Goal: Transaction & Acquisition: Book appointment/travel/reservation

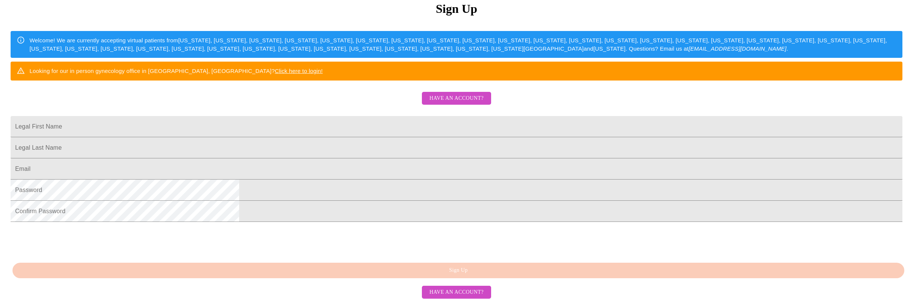
scroll to position [151, 0]
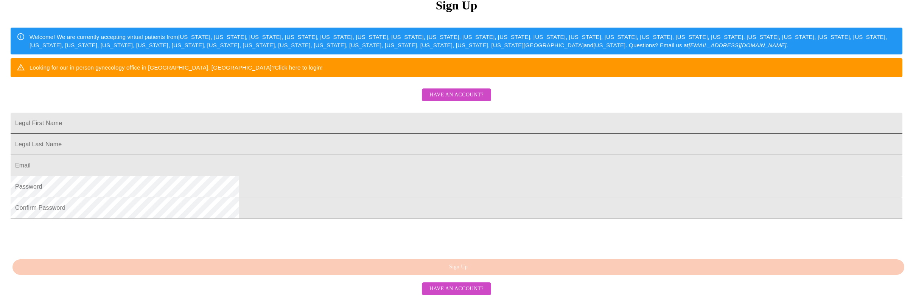
click at [406, 113] on input "Legal First Name" at bounding box center [457, 123] width 892 height 21
type input "[PERSON_NAME]"
type input "[PERSON_NAME][EMAIL_ADDRESS][PERSON_NAME][DOMAIN_NAME]"
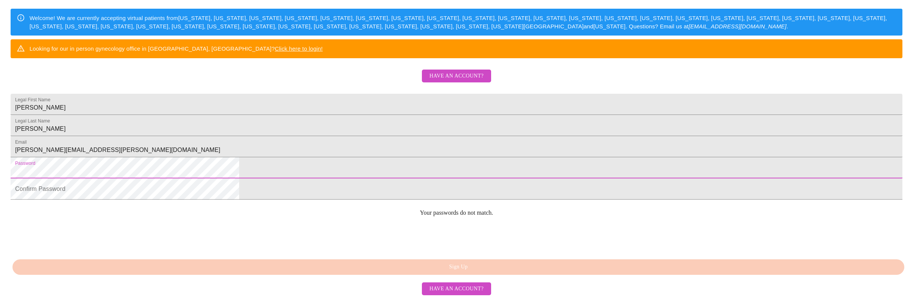
click at [3, 241] on com-1password-button at bounding box center [3, 241] width 0 height 0
click at [308, 199] on html "MyMenopauseRx Sign Up Welcome! We are currently accepting virtual patients from…" at bounding box center [456, 61] width 913 height 365
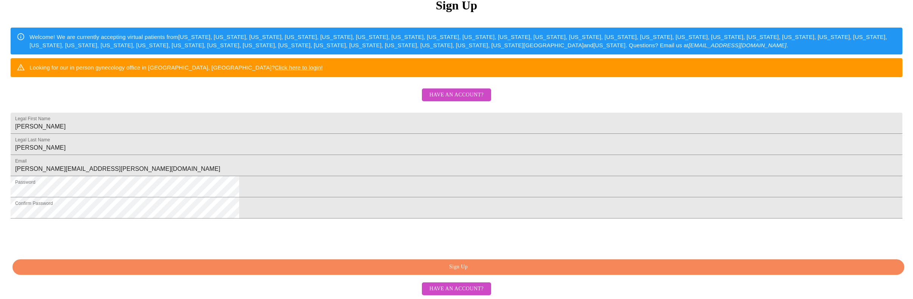
scroll to position [177, 0]
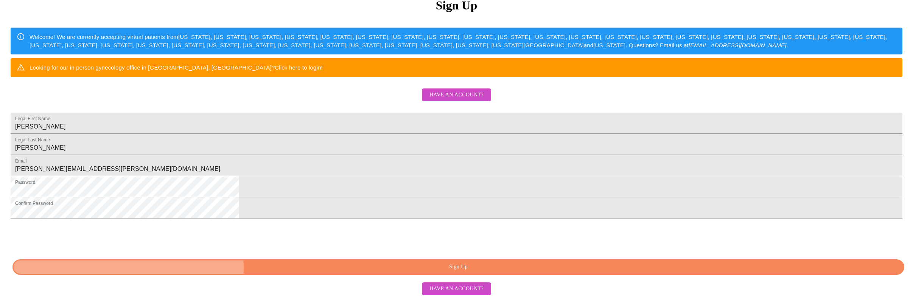
click at [460, 267] on span "Sign Up" at bounding box center [458, 267] width 874 height 9
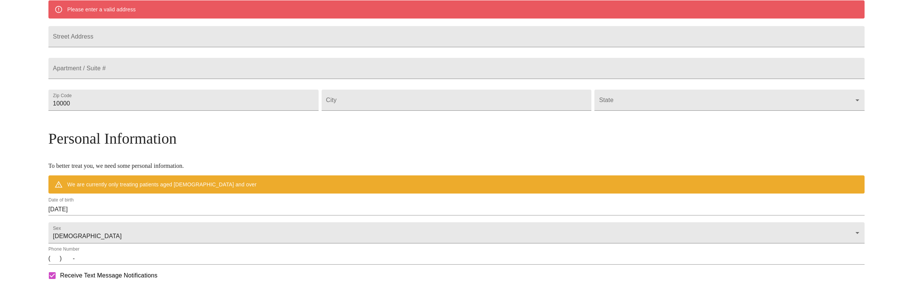
scroll to position [148, 0]
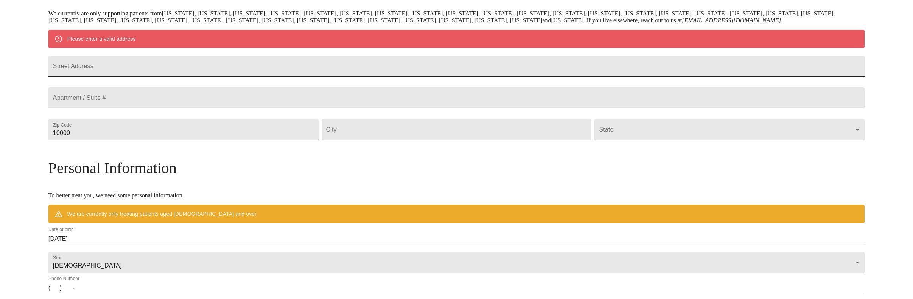
click at [197, 77] on input "Street Address" at bounding box center [456, 66] width 816 height 21
type input "[STREET_ADDRESS][PERSON_NAME]"
type input "60174"
click at [393, 140] on input "Street Address" at bounding box center [457, 129] width 270 height 21
type input "St. [PERSON_NAME]"
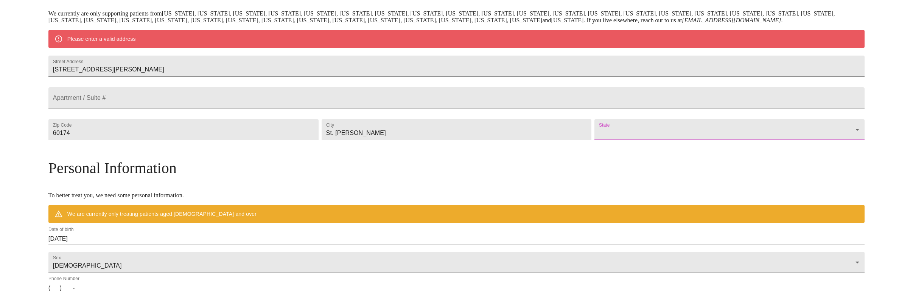
click at [642, 159] on body "MyMenopauseRx Welcome to MyMenopauseRx Since it's your first time here, you'll …" at bounding box center [456, 146] width 907 height 583
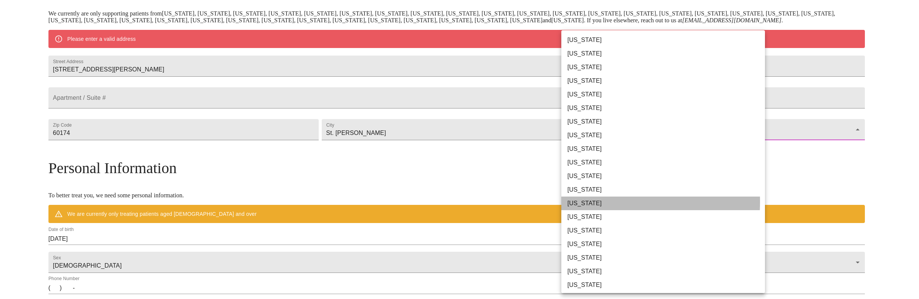
click at [581, 202] on li "[US_STATE]" at bounding box center [665, 204] width 209 height 14
type input "[US_STATE]"
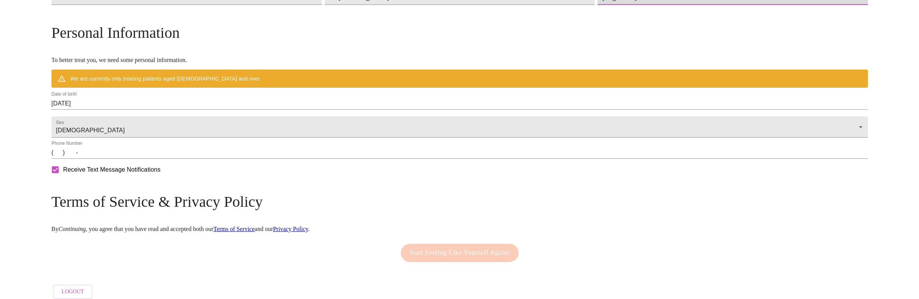
scroll to position [296, 0]
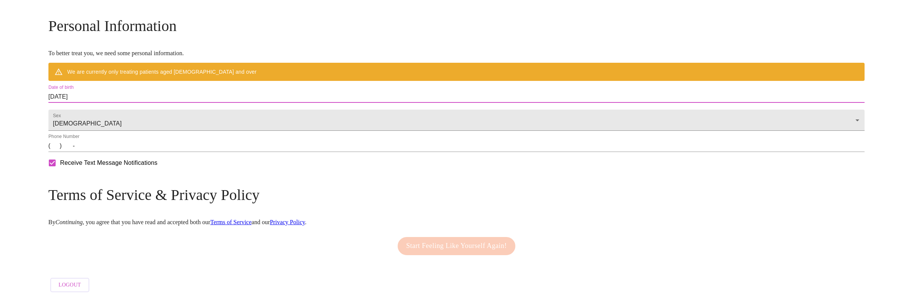
drag, startPoint x: 194, startPoint y: 90, endPoint x: 132, endPoint y: 89, distance: 62.8
click at [132, 89] on div "MyMenopauseRx Welcome to MyMenopauseRx Since it's your first time here, you'll …" at bounding box center [456, 15] width 816 height 561
click at [187, 91] on input "[DATE]" at bounding box center [456, 97] width 816 height 12
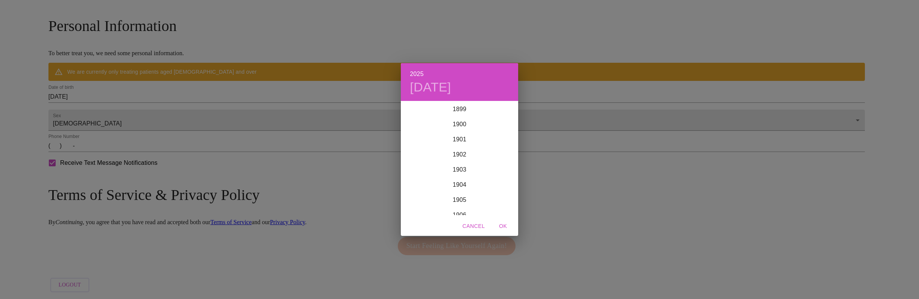
scroll to position [1861, 0]
click at [194, 90] on div "2025 [DATE] 1900 1901 1902 1903 1904 1905 1906 1907 1908 1909 1910 1911 1912 19…" at bounding box center [459, 149] width 919 height 299
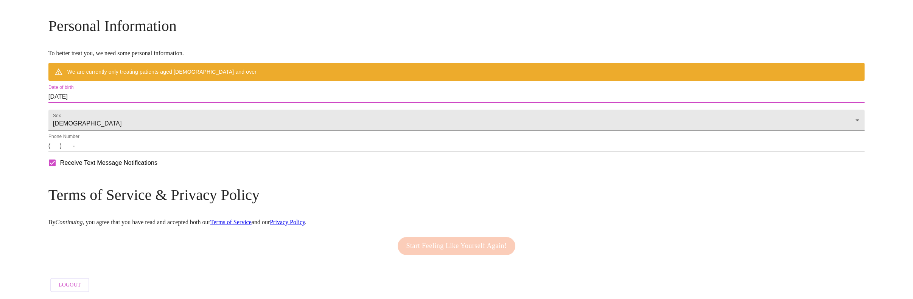
click at [168, 92] on input "[DATE]" at bounding box center [456, 97] width 816 height 12
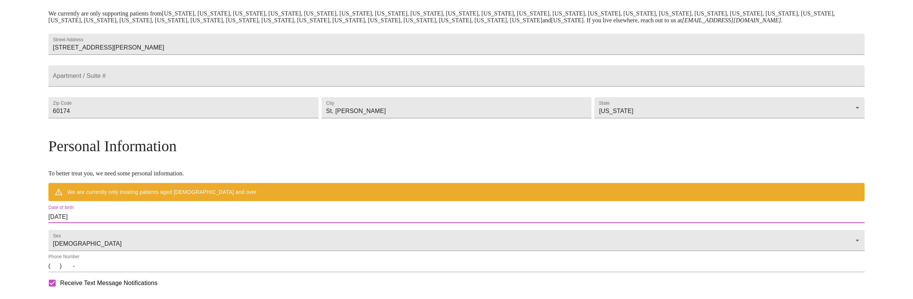
click at [183, 223] on input "[DATE]" at bounding box center [456, 217] width 816 height 12
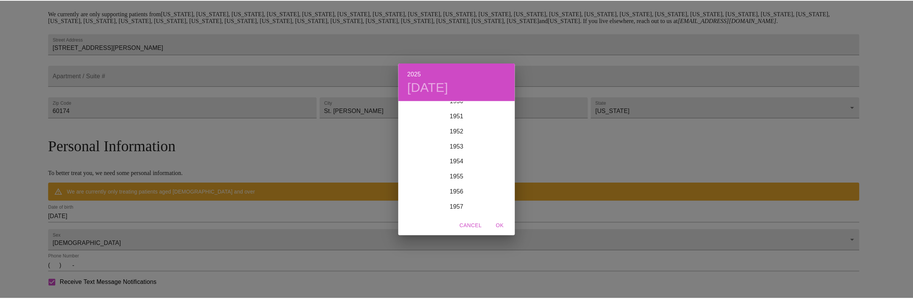
scroll to position [815, 0]
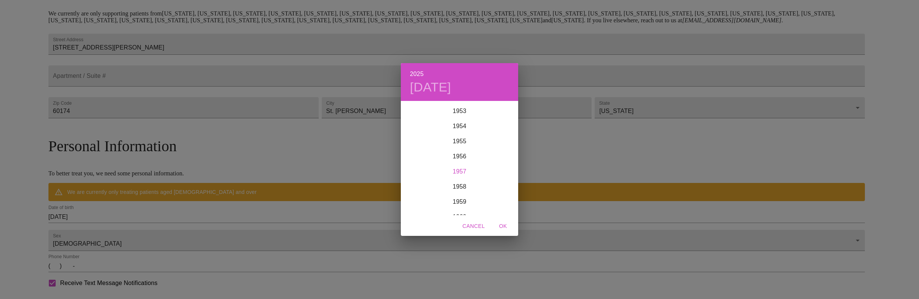
click at [459, 173] on div "1957" at bounding box center [459, 171] width 117 height 15
click at [422, 173] on div "[DATE]" at bounding box center [420, 173] width 39 height 28
click at [445, 154] on p "9" at bounding box center [444, 155] width 3 height 8
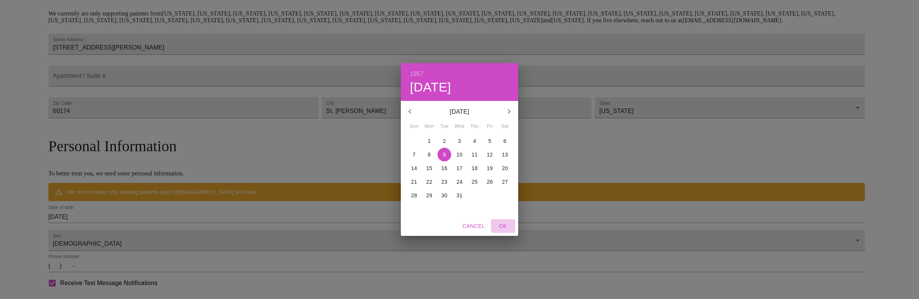
click at [504, 226] on span "OK" at bounding box center [503, 226] width 18 height 9
type input "[DATE]"
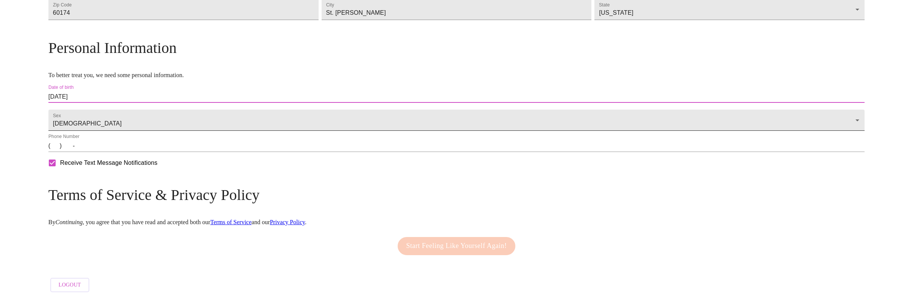
scroll to position [274, 0]
click at [155, 149] on input "(   )    -" at bounding box center [456, 146] width 816 height 12
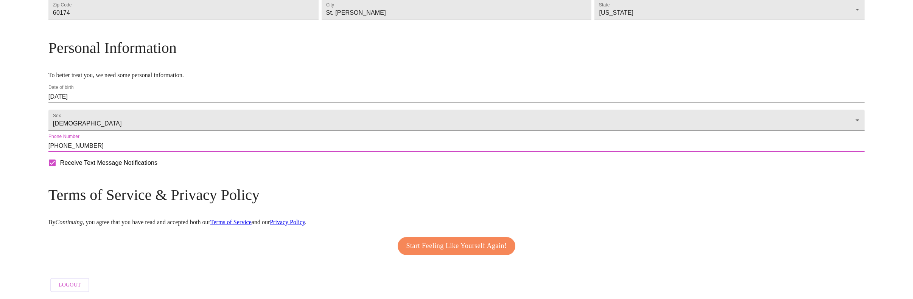
type input "[PHONE_NUMBER]"
click at [252, 219] on link "Terms of Service" at bounding box center [230, 222] width 41 height 6
click at [448, 243] on span "Start Feeling Like Yourself Again!" at bounding box center [456, 246] width 101 height 12
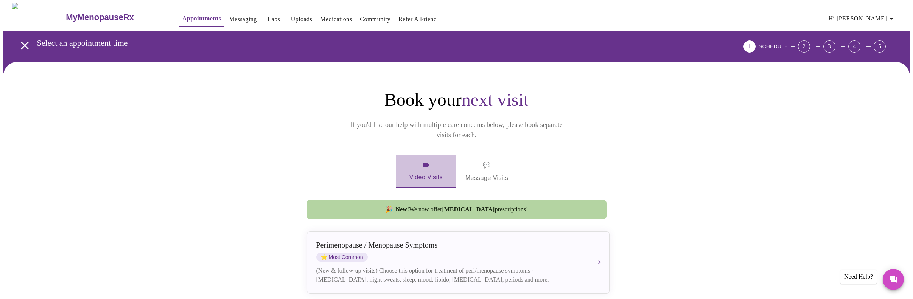
click at [429, 161] on span "Video Visits" at bounding box center [426, 172] width 42 height 22
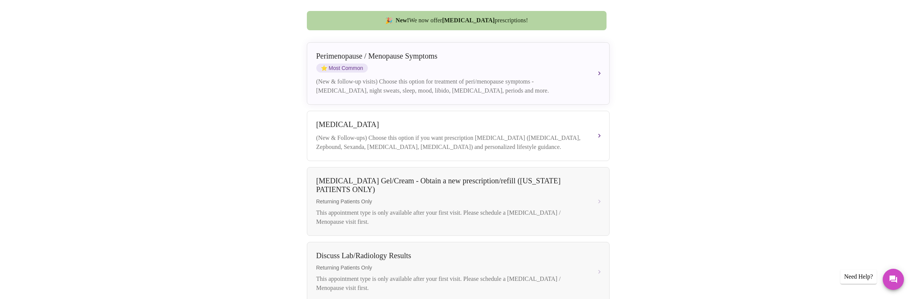
scroll to position [169, 0]
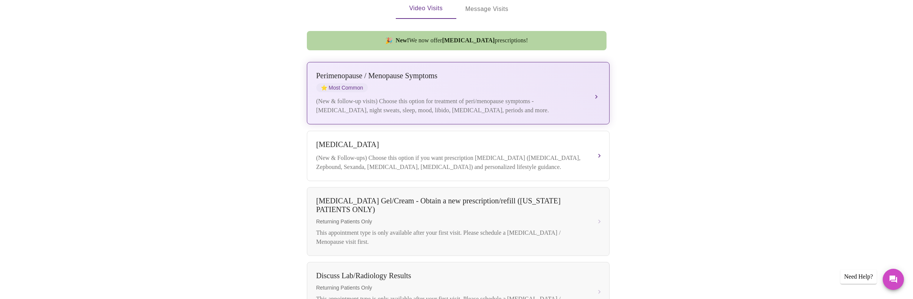
click at [438, 97] on div "(New & follow-up visits) Choose this option for treatment of peri/menopause sym…" at bounding box center [450, 106] width 269 height 18
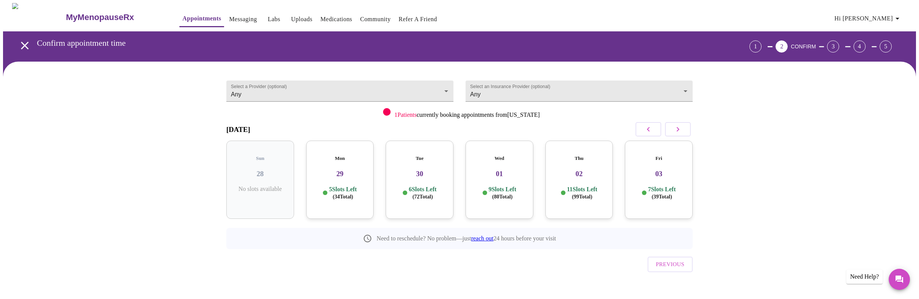
click at [509, 186] on p "9 Slots Left ( 80 Total)" at bounding box center [502, 193] width 28 height 15
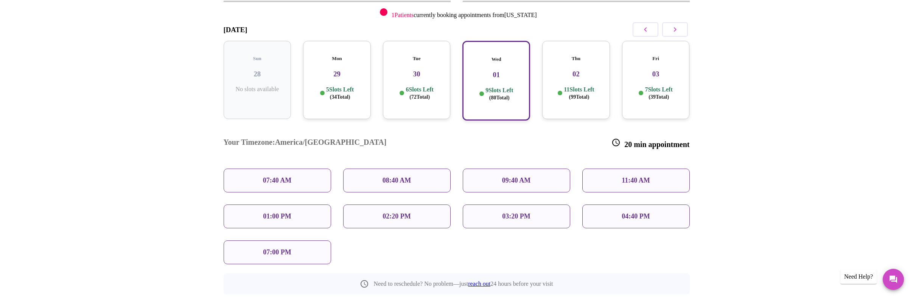
scroll to position [113, 0]
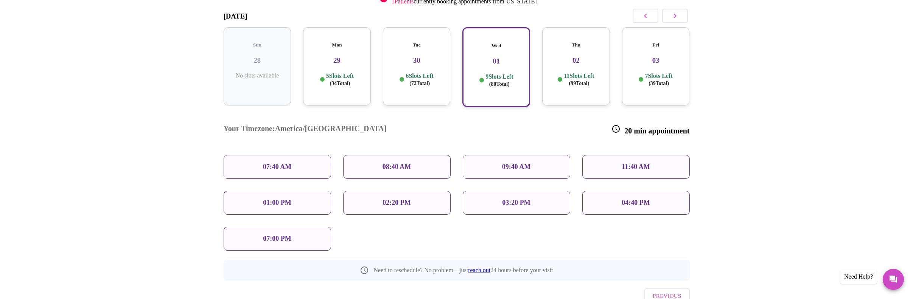
click at [580, 56] on h3 "02" at bounding box center [576, 60] width 56 height 8
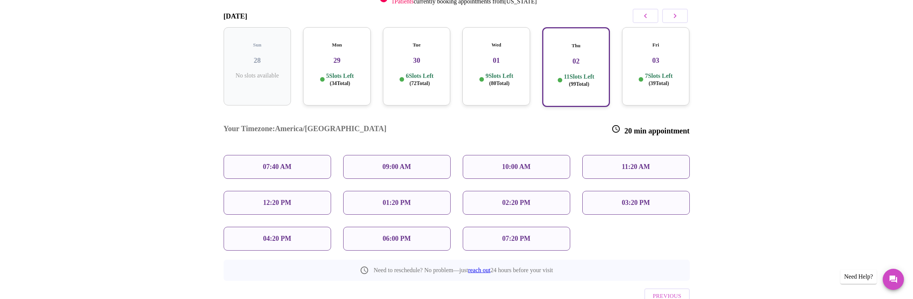
click at [644, 199] on p "03:20 PM" at bounding box center [636, 203] width 28 height 8
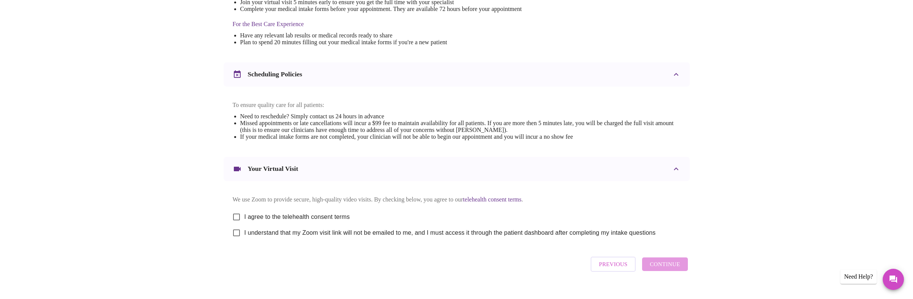
scroll to position [249, 0]
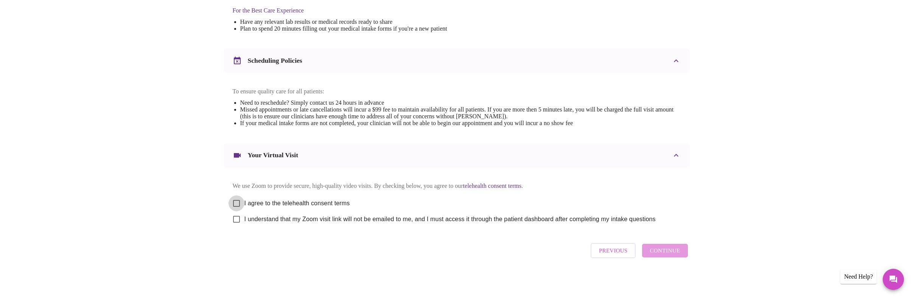
click at [238, 200] on input "I agree to the telehealth consent terms" at bounding box center [236, 204] width 16 height 16
checkbox input "true"
click at [236, 219] on input "I understand that my Zoom visit link will not be emailed to me, and I must acce…" at bounding box center [236, 219] width 16 height 16
checkbox input "true"
click at [672, 255] on span "Continue" at bounding box center [665, 251] width 30 height 10
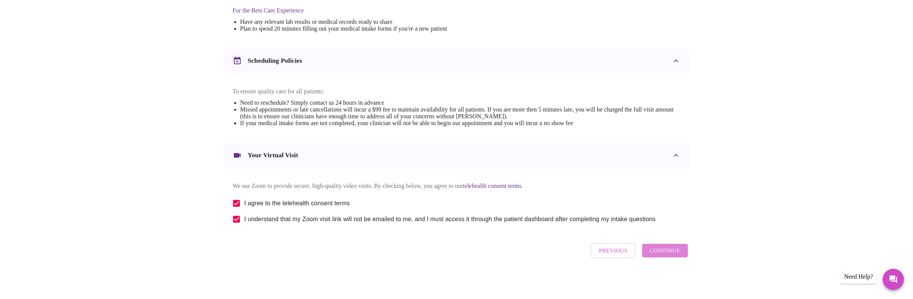
scroll to position [23, 0]
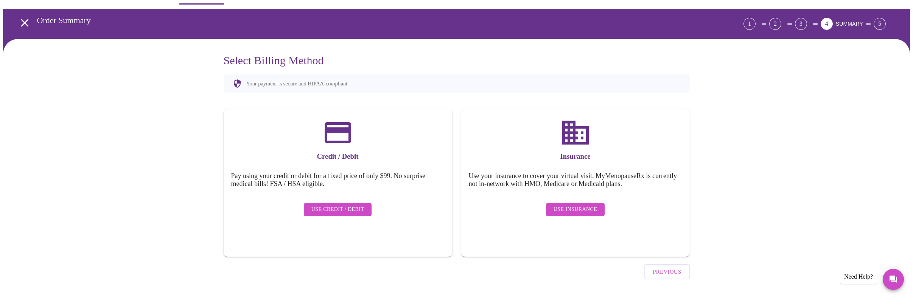
click at [571, 205] on span "Use Insurance" at bounding box center [575, 209] width 44 height 9
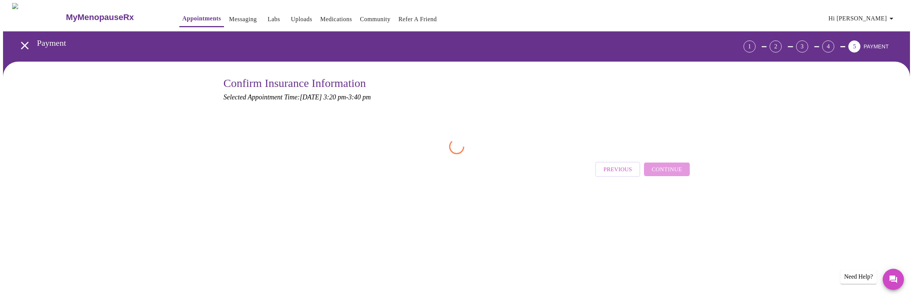
scroll to position [0, 0]
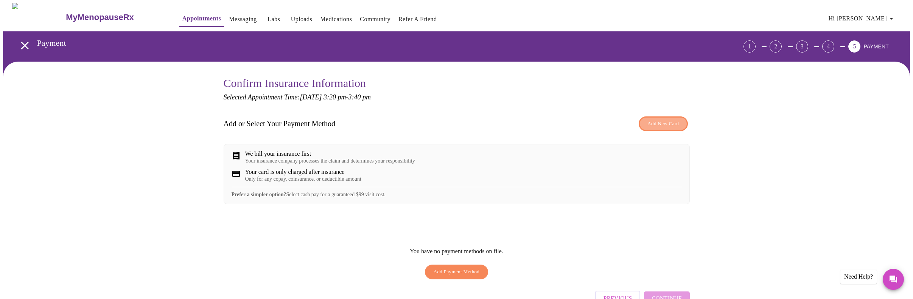
click at [661, 123] on span "Add New Card" at bounding box center [662, 124] width 31 height 9
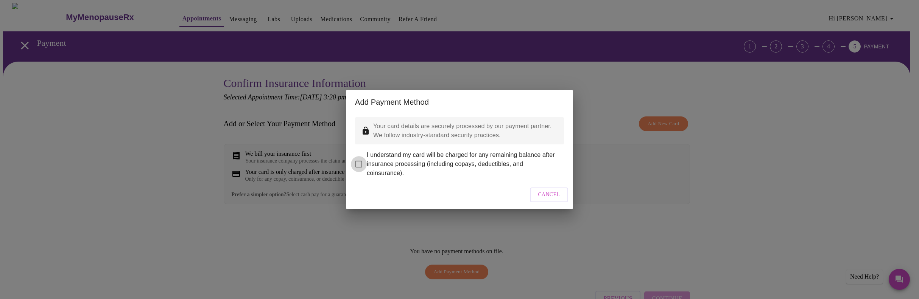
click at [358, 160] on input "I understand my card will be charged for any remaining balance after insurance …" at bounding box center [359, 164] width 16 height 16
checkbox input "true"
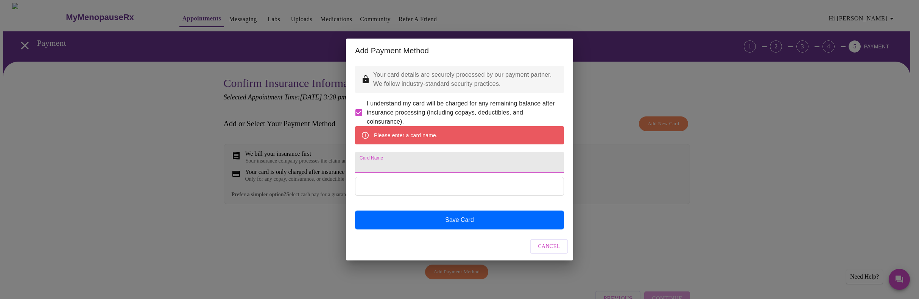
click at [380, 163] on input "Card Name" at bounding box center [459, 162] width 209 height 21
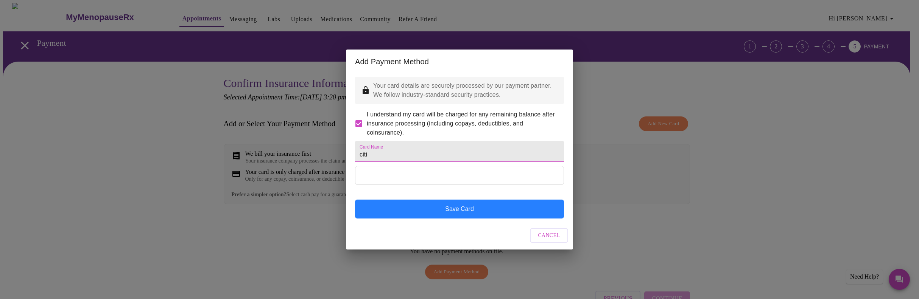
type input "citi"
click at [463, 218] on button "Save Card" at bounding box center [459, 209] width 209 height 19
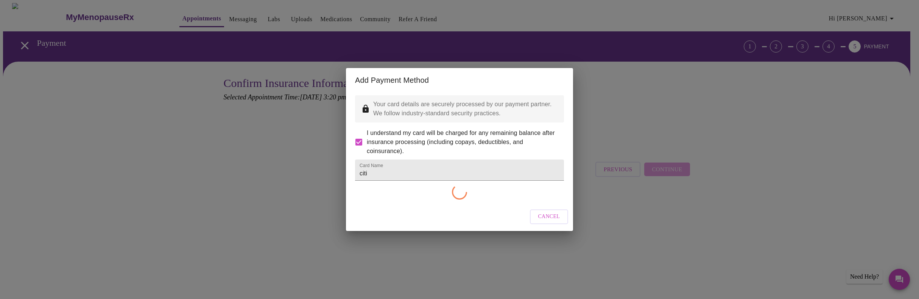
checkbox input "false"
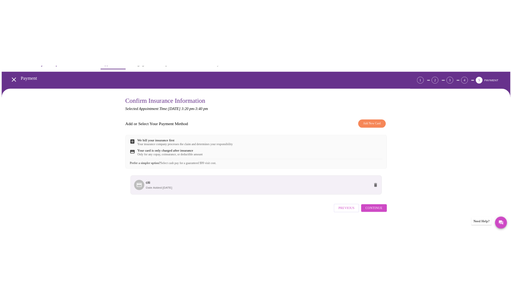
scroll to position [30, 0]
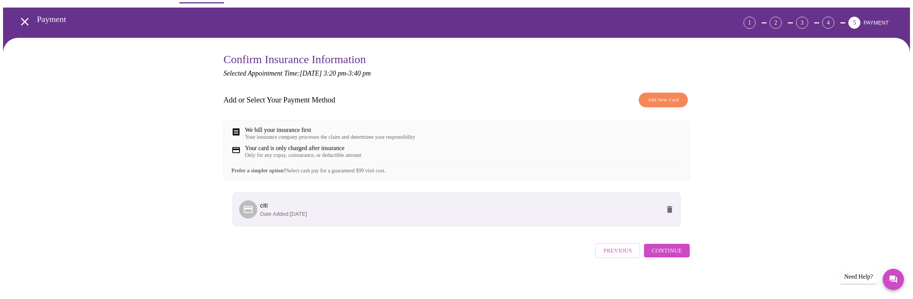
click at [662, 251] on span "Continue" at bounding box center [666, 251] width 30 height 10
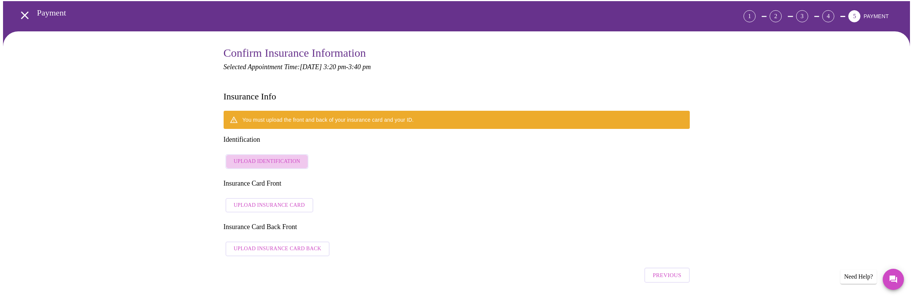
click at [278, 157] on span "Upload Identification" at bounding box center [267, 161] width 67 height 9
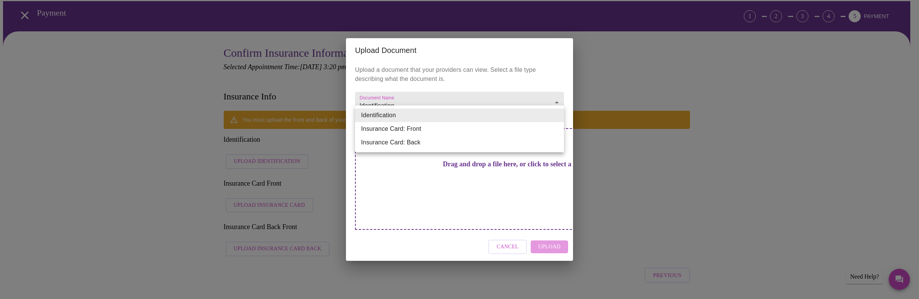
click at [556, 117] on li "Identification" at bounding box center [459, 116] width 209 height 14
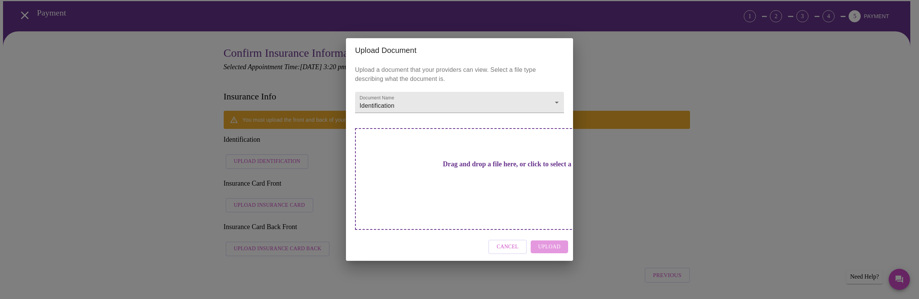
click at [376, 56] on h2 "Upload Document" at bounding box center [459, 50] width 209 height 12
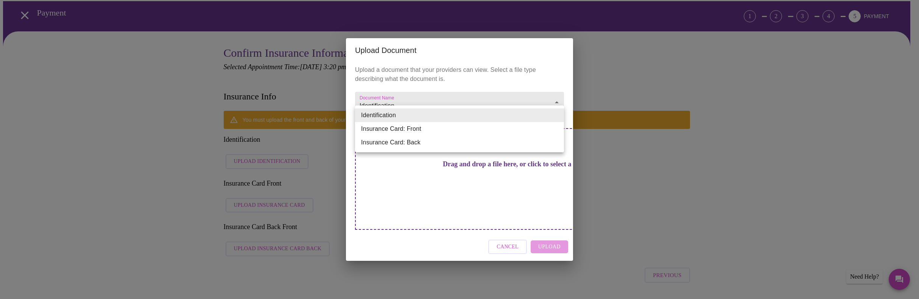
click at [558, 114] on li "Identification" at bounding box center [459, 116] width 209 height 14
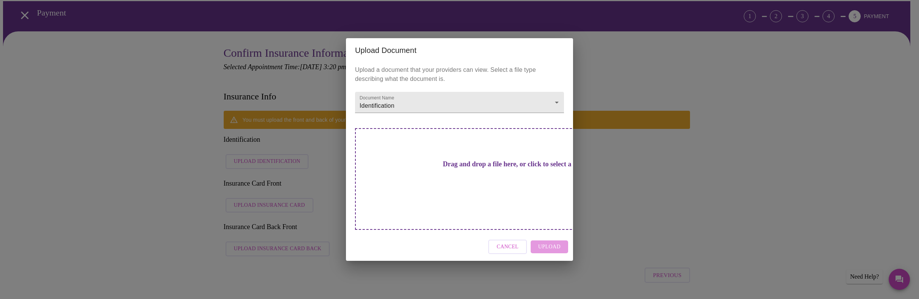
drag, startPoint x: 468, startPoint y: 65, endPoint x: 515, endPoint y: 68, distance: 47.8
click at [515, 56] on h2 "Upload Document" at bounding box center [459, 50] width 209 height 12
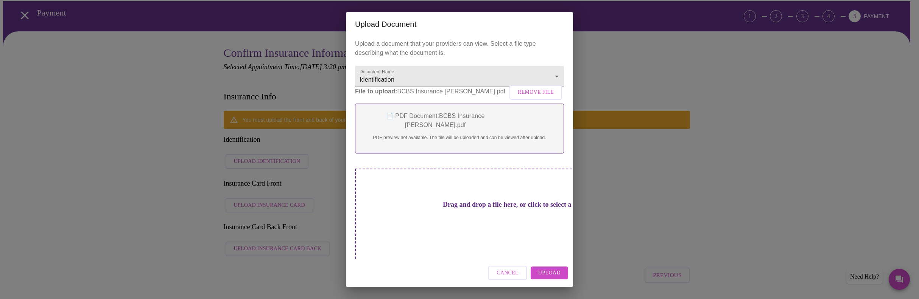
click at [536, 97] on span "Remove File" at bounding box center [536, 92] width 36 height 9
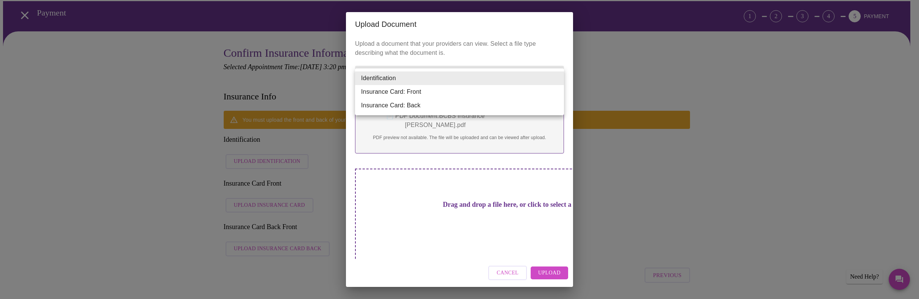
click at [479, 96] on li "Insurance Card: Front" at bounding box center [459, 92] width 209 height 14
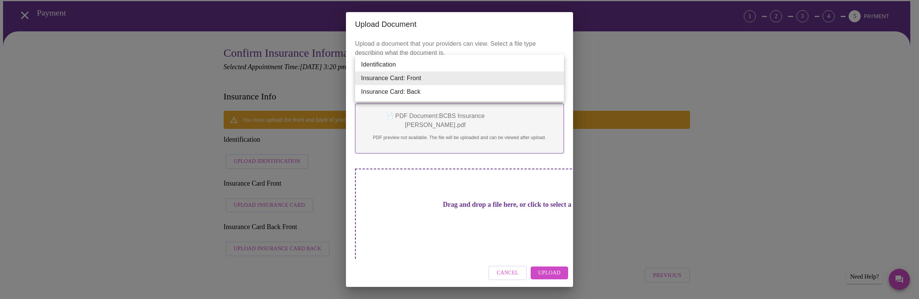
click at [413, 81] on li "Insurance Card: Front" at bounding box center [459, 79] width 209 height 14
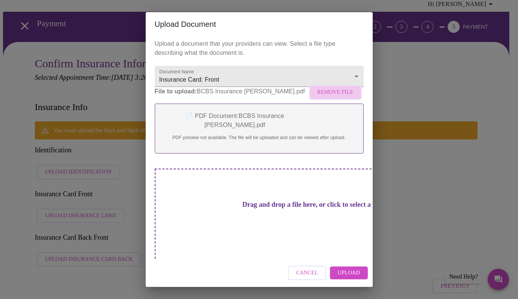
click at [340, 97] on span "Remove File" at bounding box center [335, 92] width 36 height 9
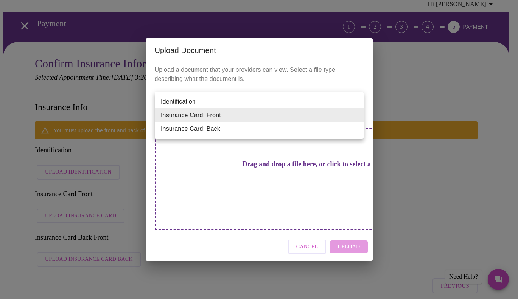
click at [193, 102] on li "Identification" at bounding box center [259, 102] width 209 height 14
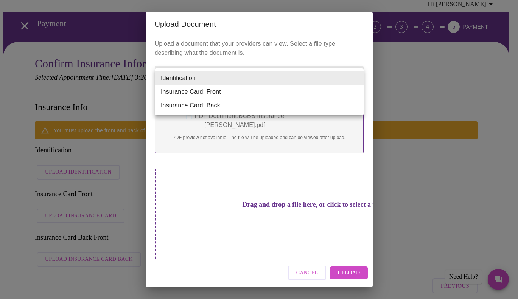
click at [212, 92] on li "Insurance Card: Front" at bounding box center [259, 92] width 209 height 14
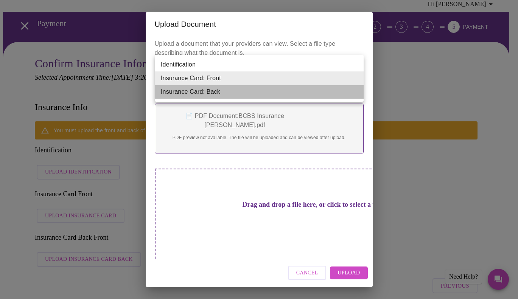
click at [216, 93] on li "Insurance Card: Back" at bounding box center [259, 92] width 209 height 14
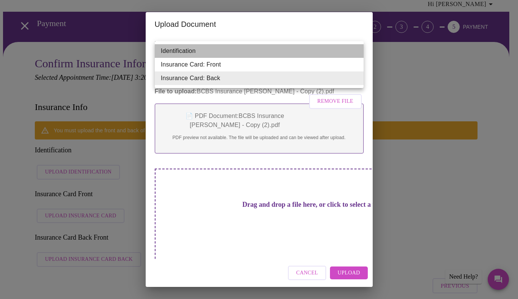
click at [235, 48] on li "Identification" at bounding box center [259, 51] width 209 height 14
type input "Identification"
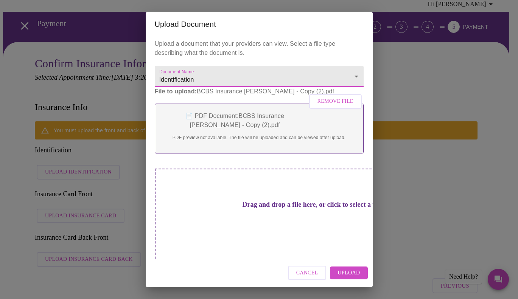
click at [348, 270] on span "Upload" at bounding box center [348, 273] width 22 height 9
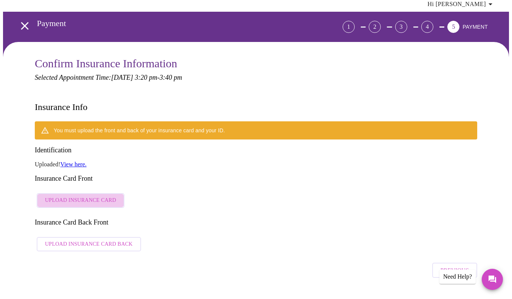
click at [84, 196] on span "Upload Insurance Card" at bounding box center [80, 200] width 71 height 9
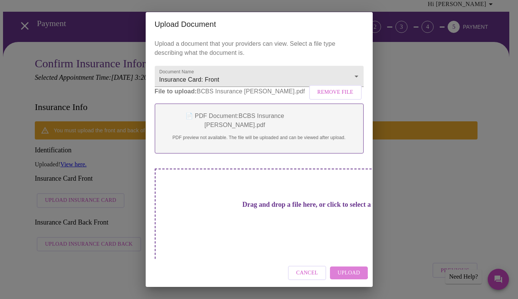
click at [350, 270] on span "Upload" at bounding box center [348, 273] width 22 height 9
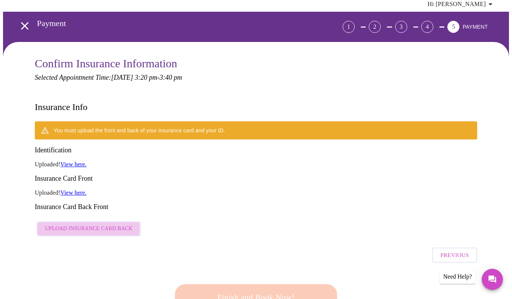
click at [85, 224] on span "Upload Insurance Card Back" at bounding box center [89, 228] width 88 height 9
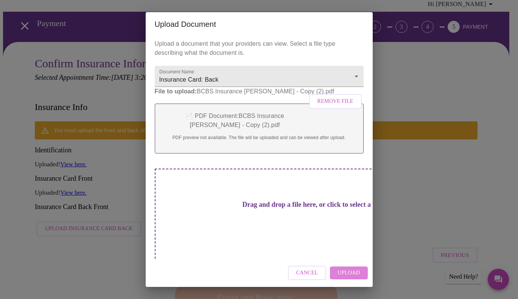
click at [349, 272] on span "Upload" at bounding box center [348, 273] width 22 height 9
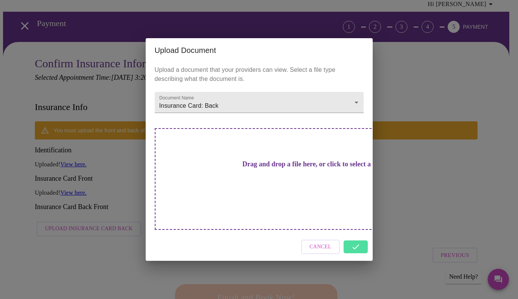
click at [359, 236] on div "Cancel" at bounding box center [259, 247] width 227 height 28
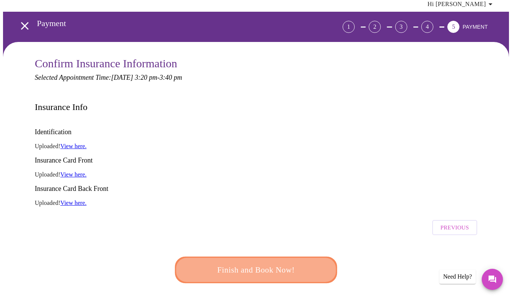
click at [269, 263] on span "Finish and Book Now!" at bounding box center [256, 270] width 140 height 14
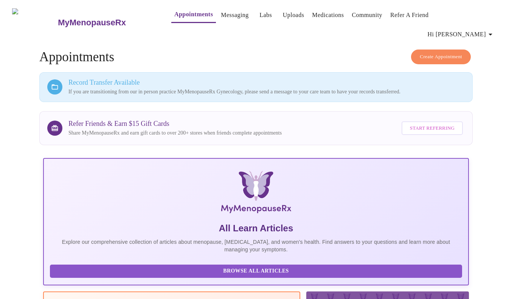
click at [174, 50] on h4 "Create Appointment Appointments" at bounding box center [256, 57] width 434 height 15
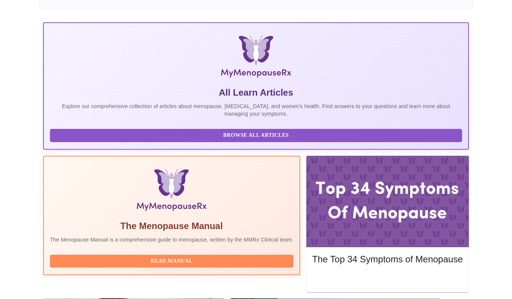
scroll to position [154, 0]
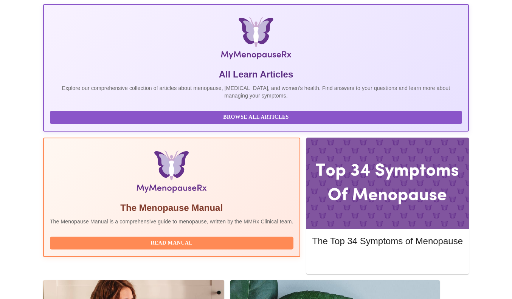
drag, startPoint x: 207, startPoint y: 193, endPoint x: 98, endPoint y: 197, distance: 109.0
copy h3 "[PERSON_NAME] WHNP-BC, FNP-C"
